Goal: Go to known website

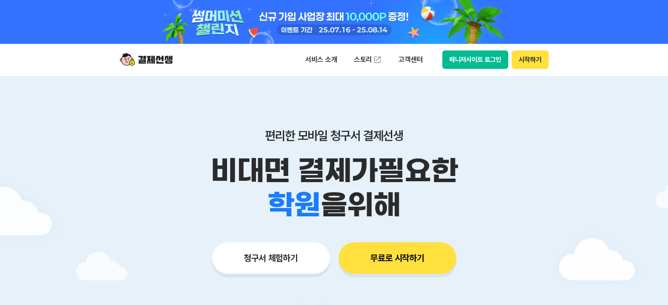
click at [477, 56] on button "매니저사이트 로그인" at bounding box center [475, 60] width 66 height 18
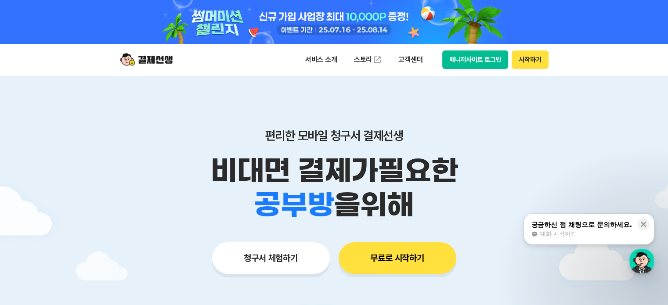
click at [460, 65] on button "매니저사이트 로그인" at bounding box center [475, 60] width 66 height 18
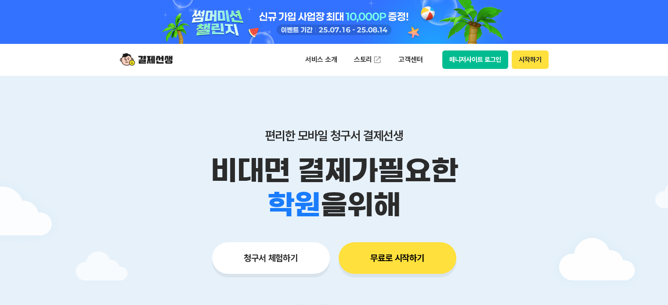
click at [455, 52] on button "매니저사이트 로그인" at bounding box center [475, 60] width 66 height 18
click at [471, 59] on button "매니저사이트 로그인" at bounding box center [475, 60] width 66 height 18
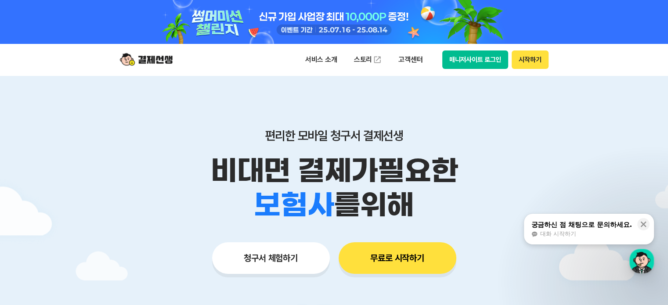
click at [477, 54] on button "매니저사이트 로그인" at bounding box center [475, 60] width 66 height 18
